Goal: Task Accomplishment & Management: Use online tool/utility

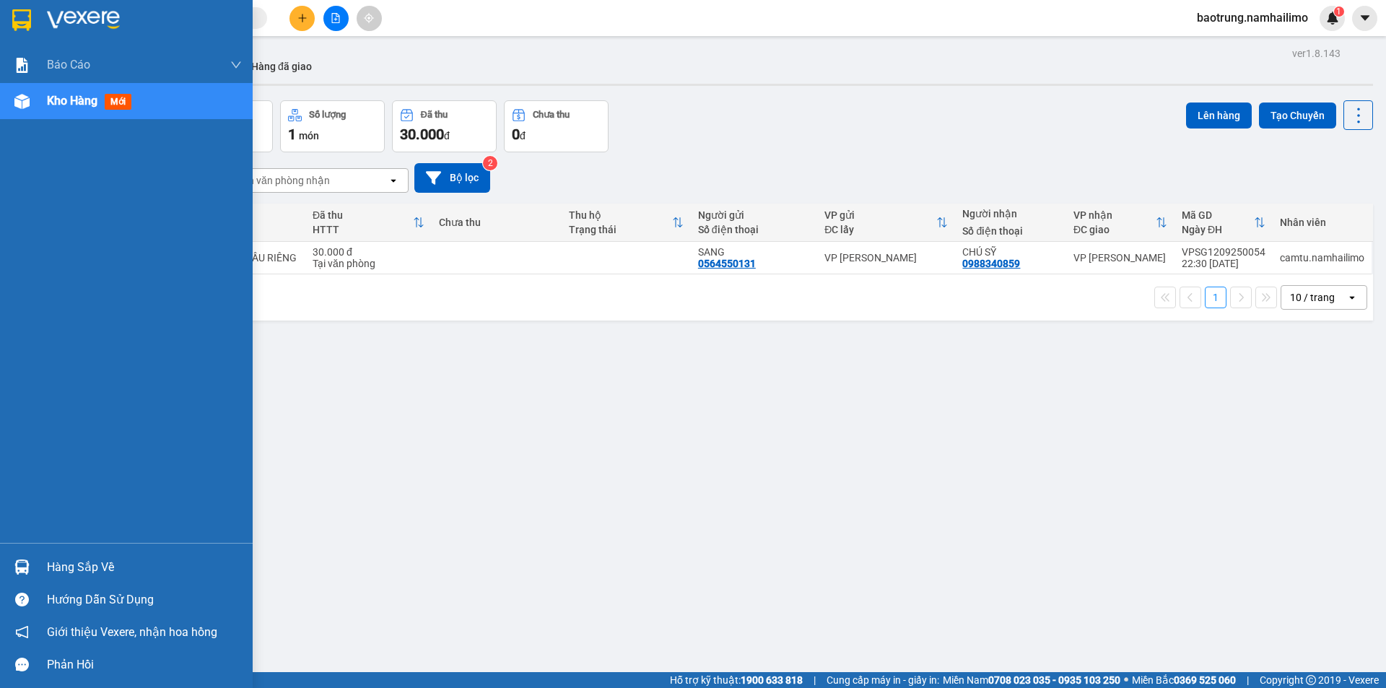
click at [66, 549] on div "Hàng sắp về Hướng dẫn sử dụng Giới thiệu Vexere, nhận hoa hồng Phản hồi" at bounding box center [126, 612] width 253 height 138
click at [78, 562] on div "Hàng sắp về" at bounding box center [144, 567] width 195 height 22
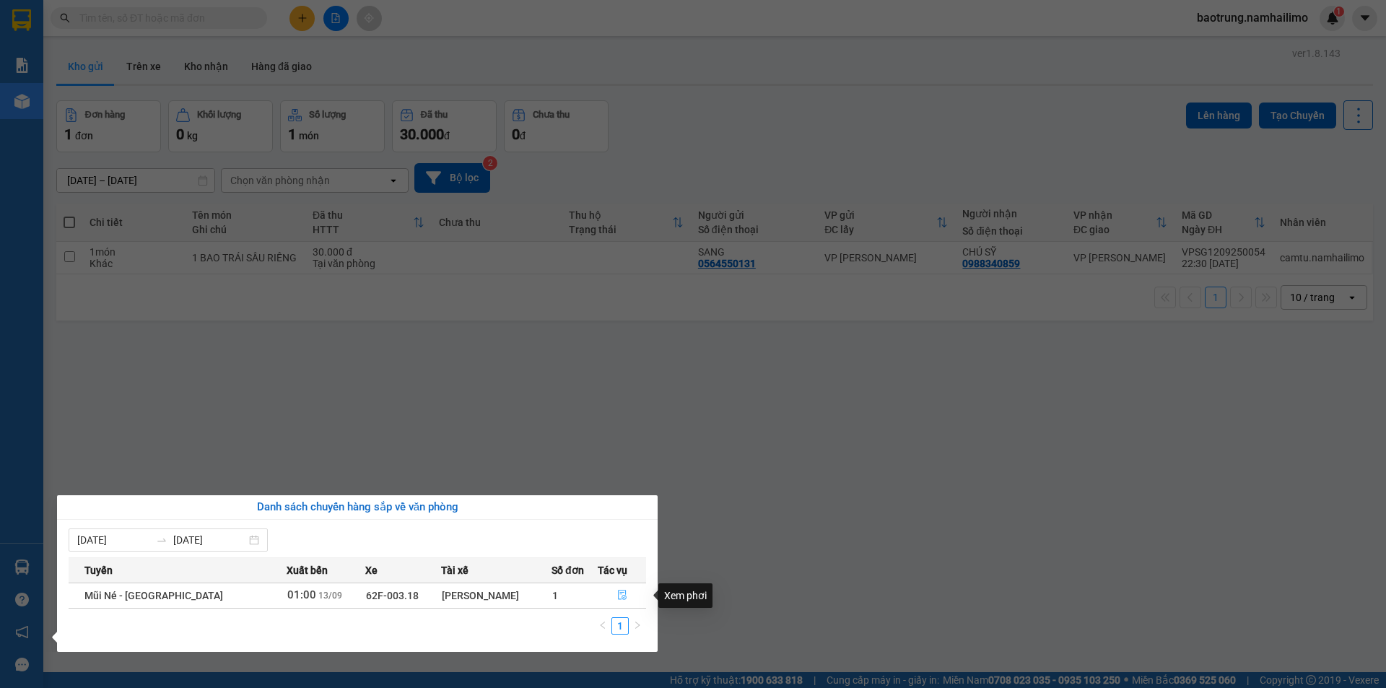
click at [624, 591] on icon "file-done" at bounding box center [622, 595] width 10 height 10
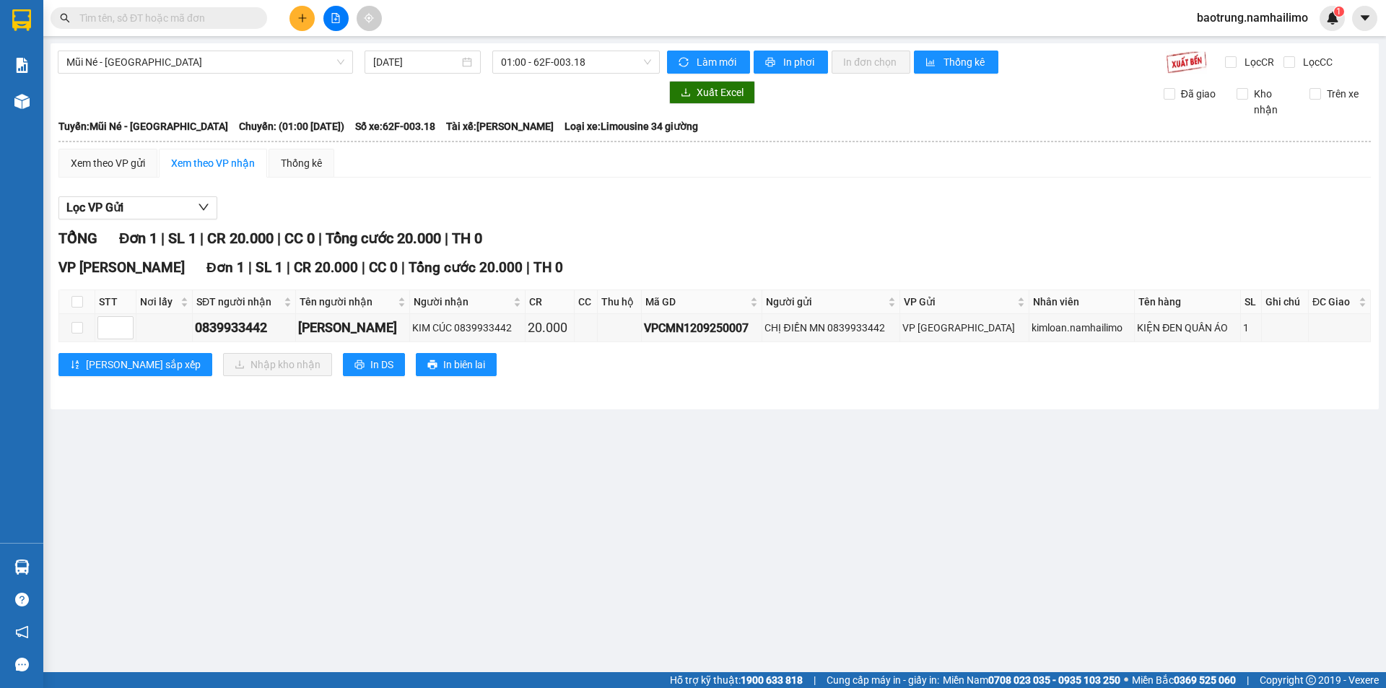
click at [84, 304] on th at bounding box center [77, 302] width 36 height 24
click at [79, 304] on input "checkbox" at bounding box center [77, 302] width 12 height 12
checkbox input "true"
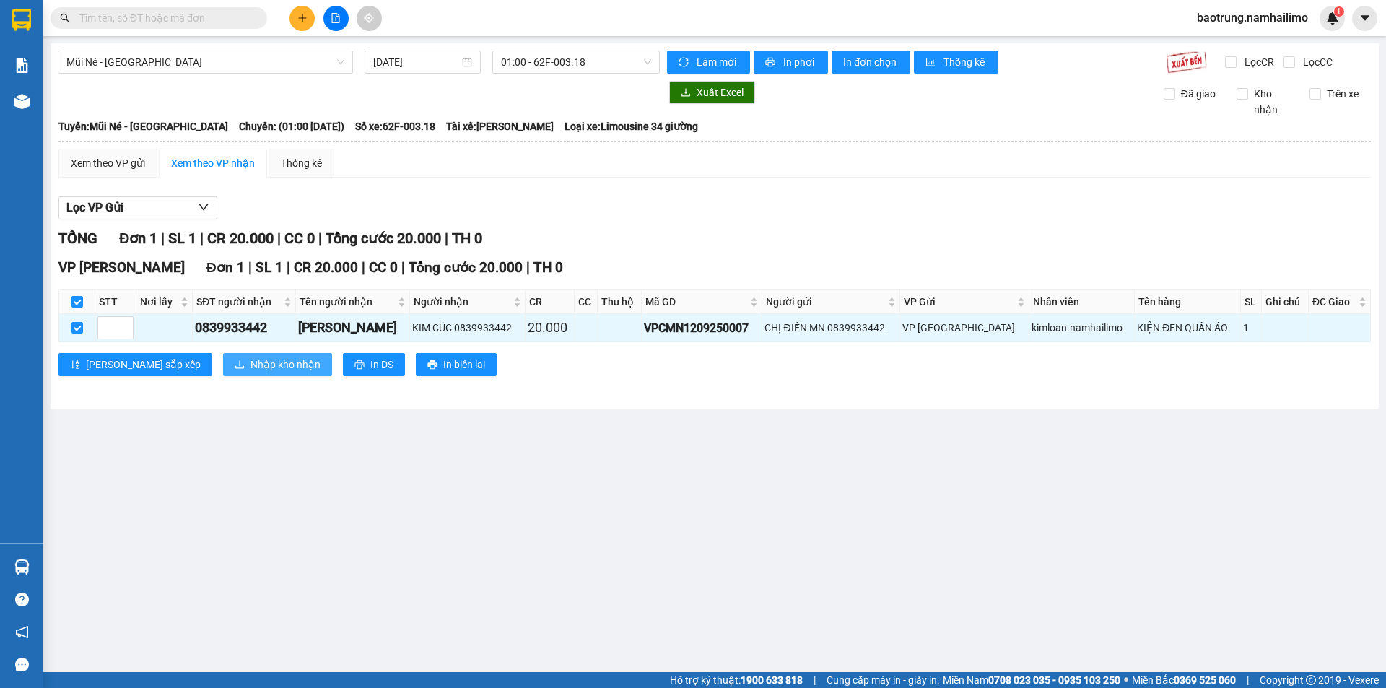
click at [250, 359] on span "Nhập kho nhận" at bounding box center [285, 365] width 70 height 16
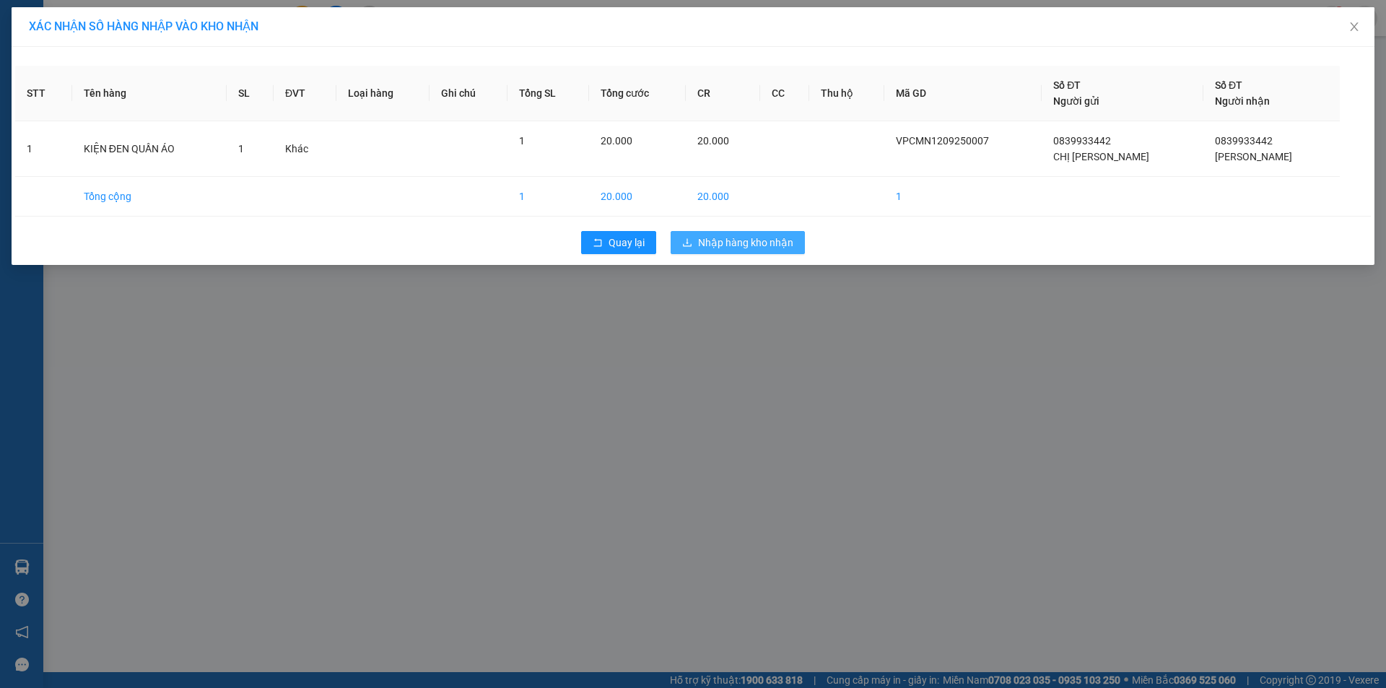
click at [735, 237] on span "Nhập hàng kho nhận" at bounding box center [745, 243] width 95 height 16
